Goal: Task Accomplishment & Management: Manage account settings

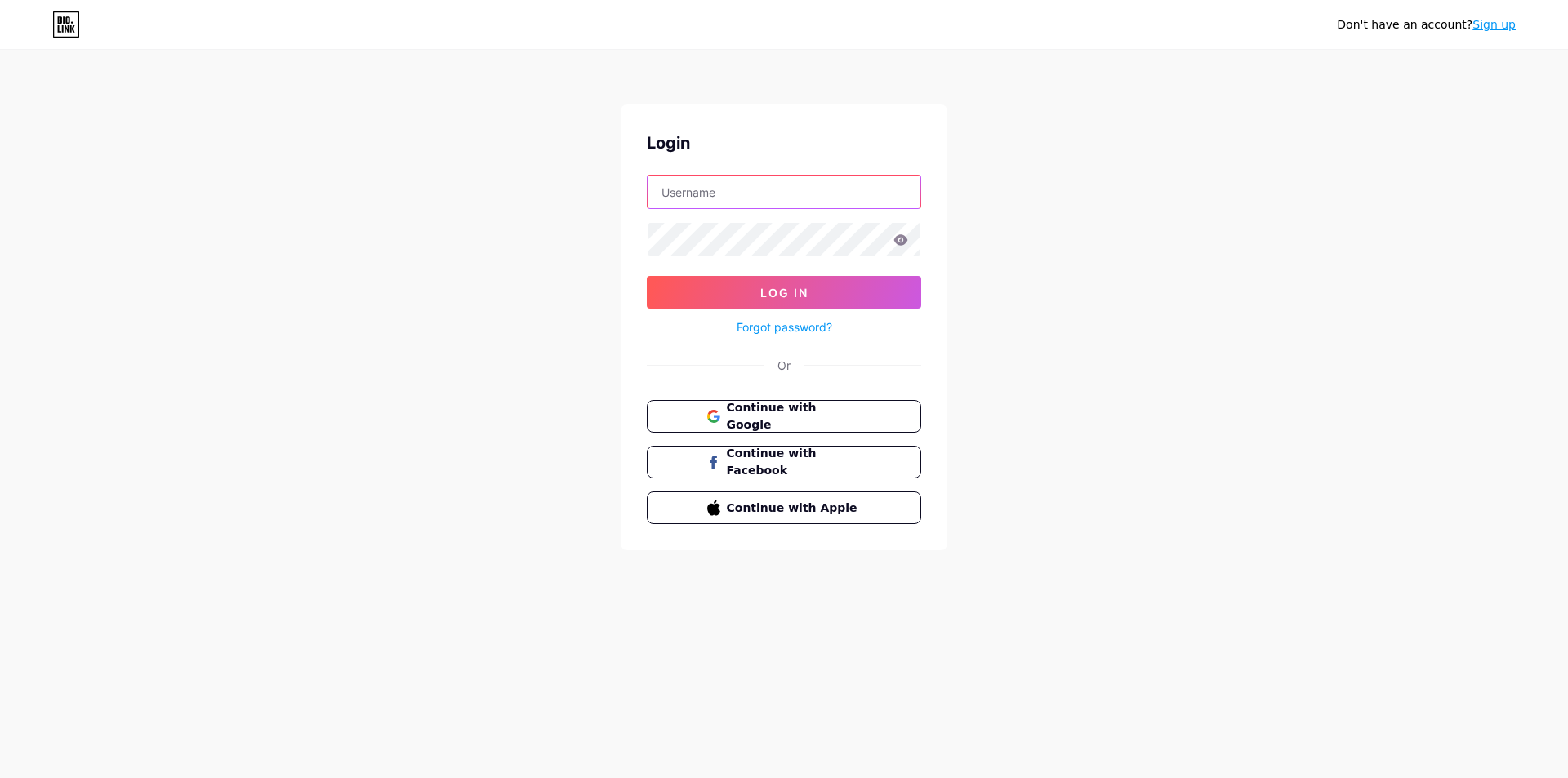
click at [771, 194] on input "text" at bounding box center [784, 192] width 273 height 33
type input "betingslot.marketing@gmail.com"
click at [647, 276] on button "Log In" at bounding box center [784, 292] width 274 height 33
